Goal: Information Seeking & Learning: Learn about a topic

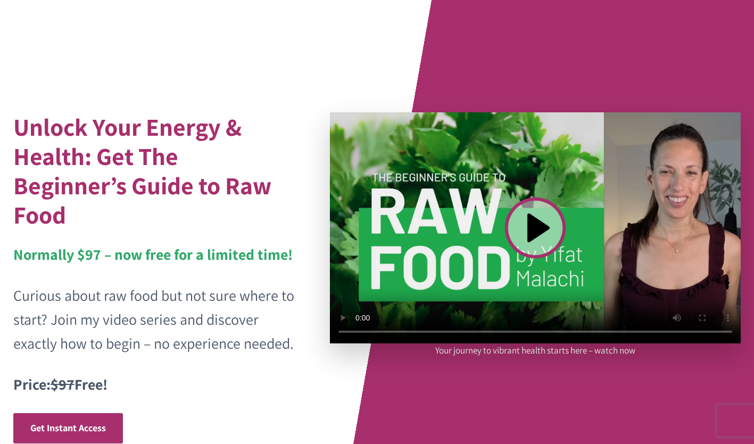
click at [254, 72] on div "Unlock Your Energy & Health: Get The Beginner’s Guide to Raw Food Normally $97 …" at bounding box center [377, 261] width 754 height 523
